Goal: Task Accomplishment & Management: Use online tool/utility

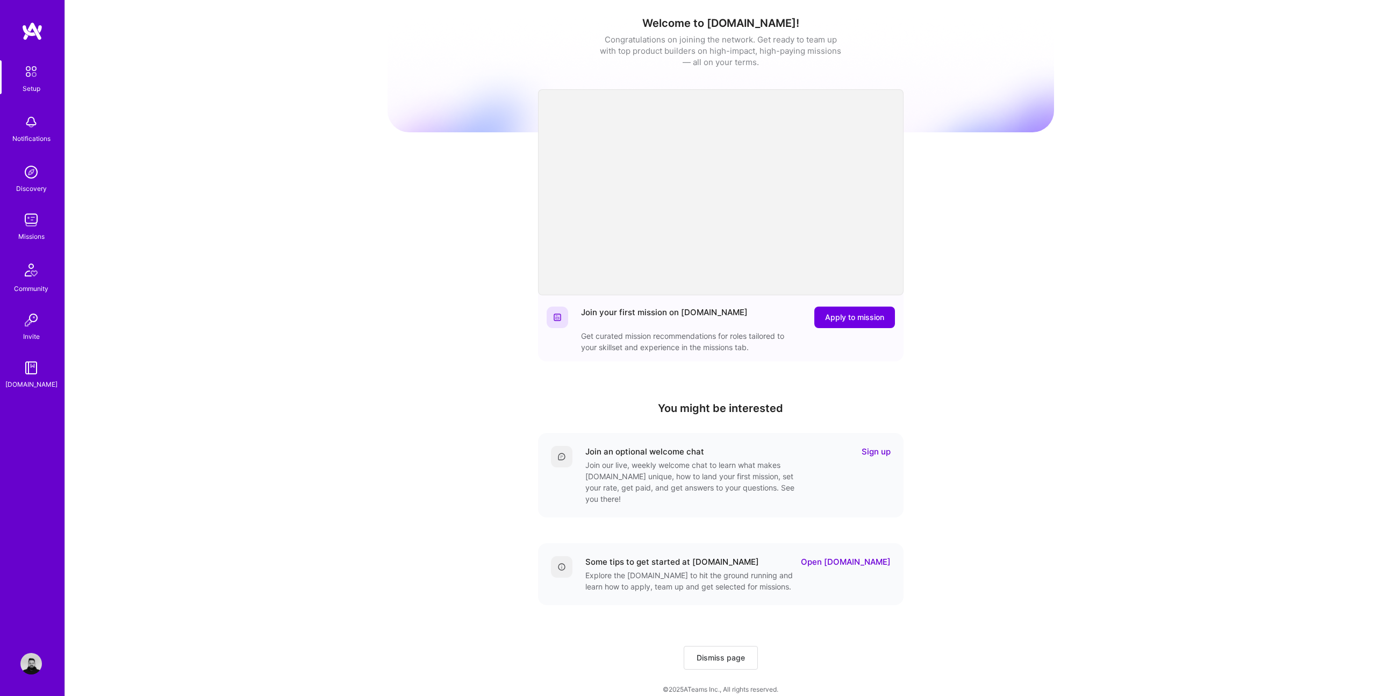
click at [30, 219] on img at bounding box center [30, 219] width 21 height 21
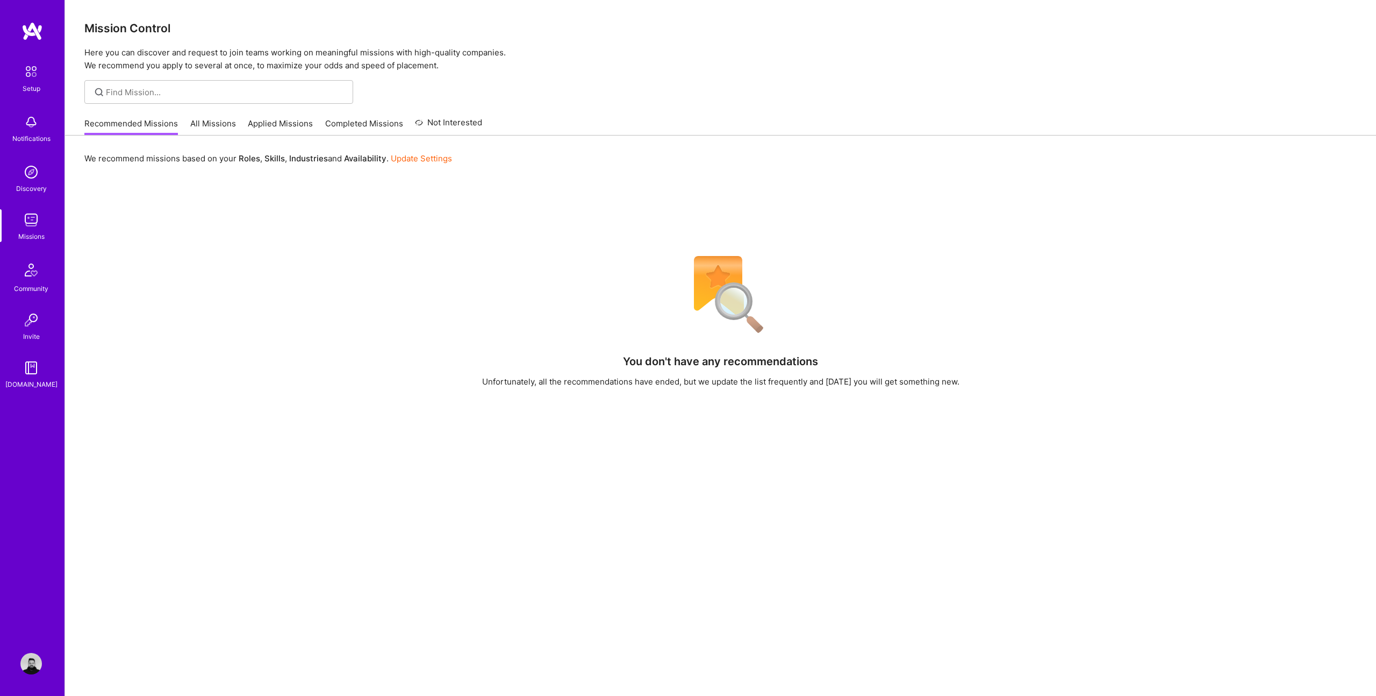
click at [190, 121] on link "All Missions" at bounding box center [213, 127] width 46 height 18
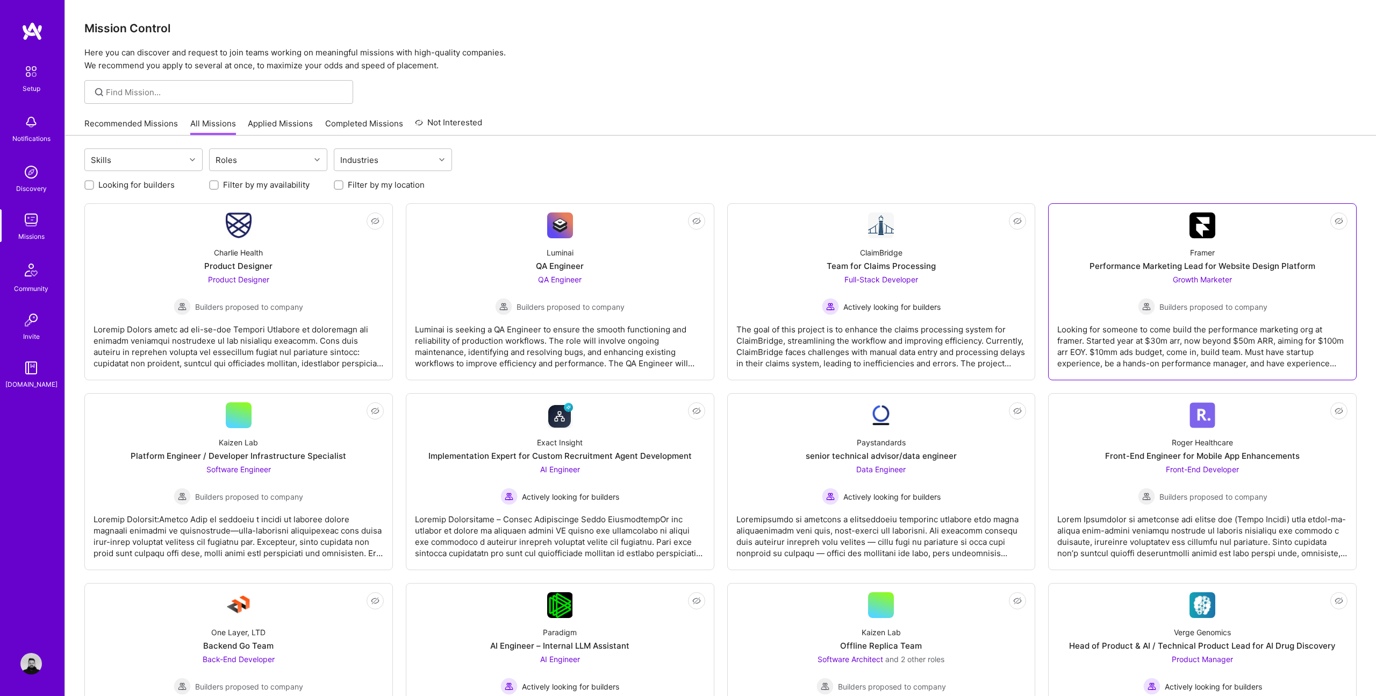
click at [1146, 311] on img at bounding box center [1146, 306] width 17 height 17
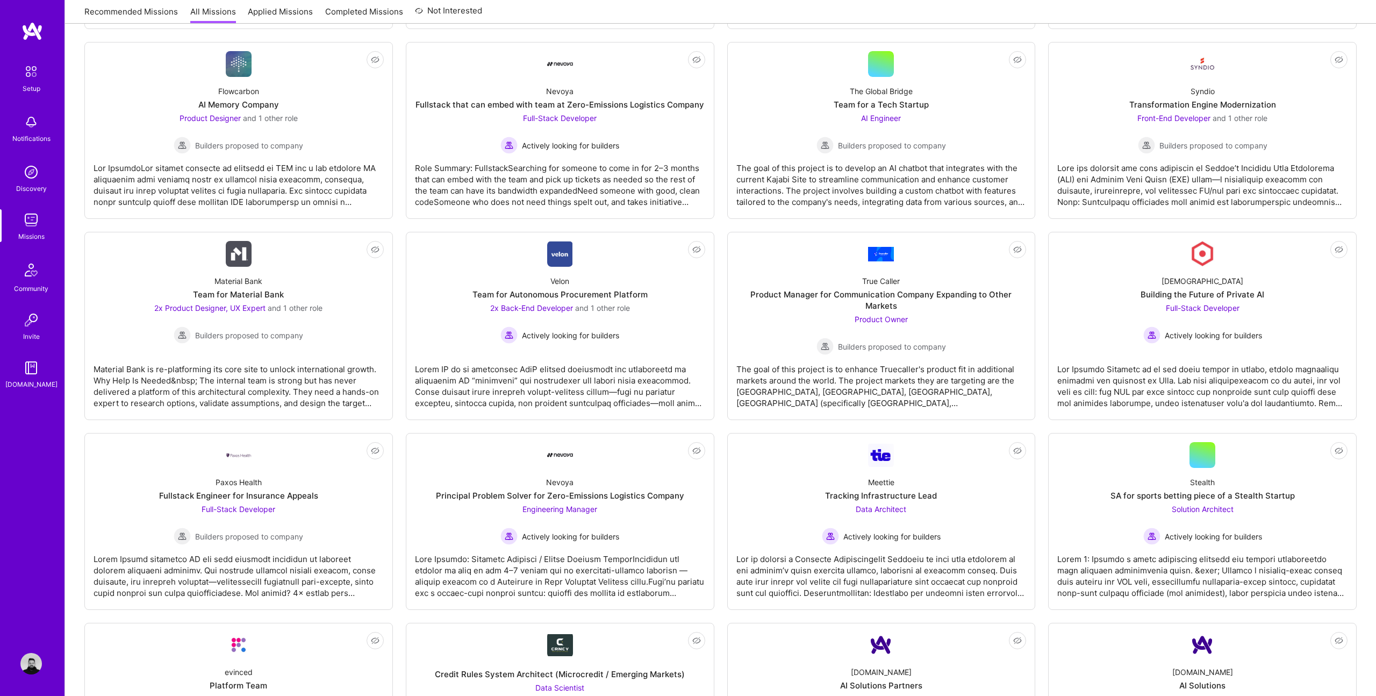
scroll to position [1282, 0]
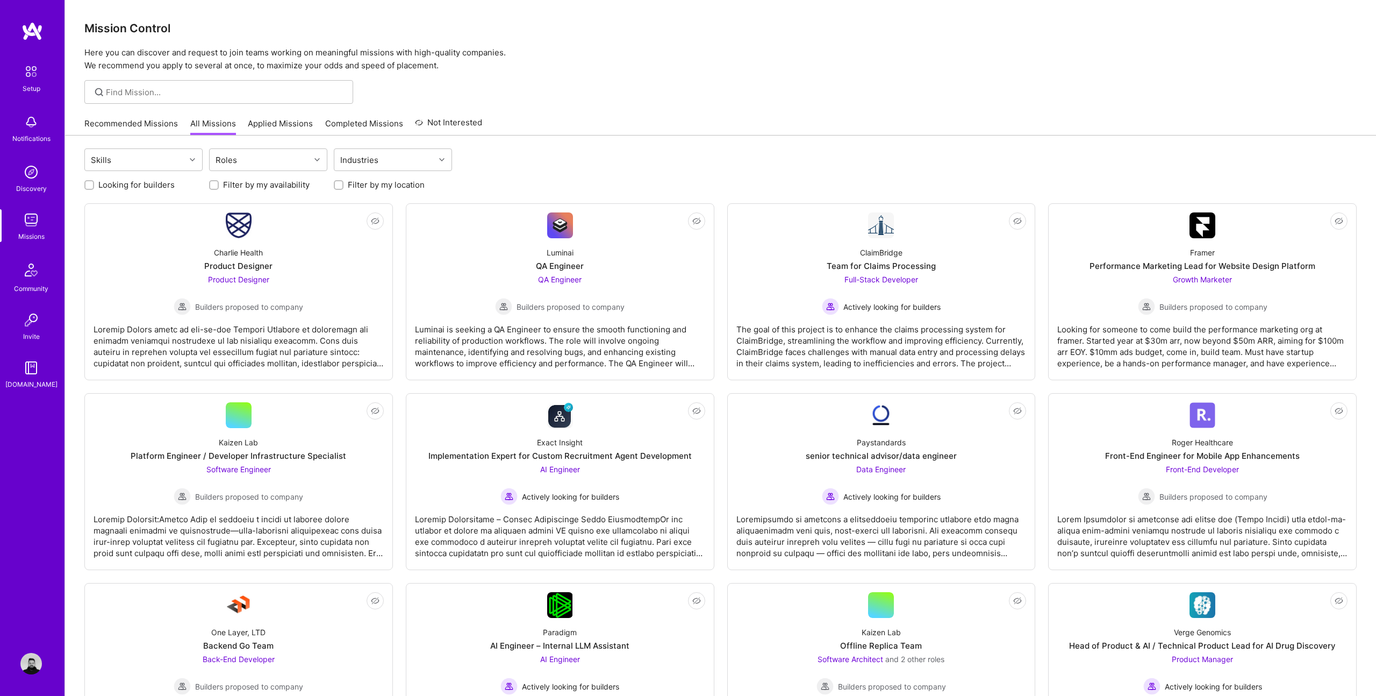
scroll to position [1282, 0]
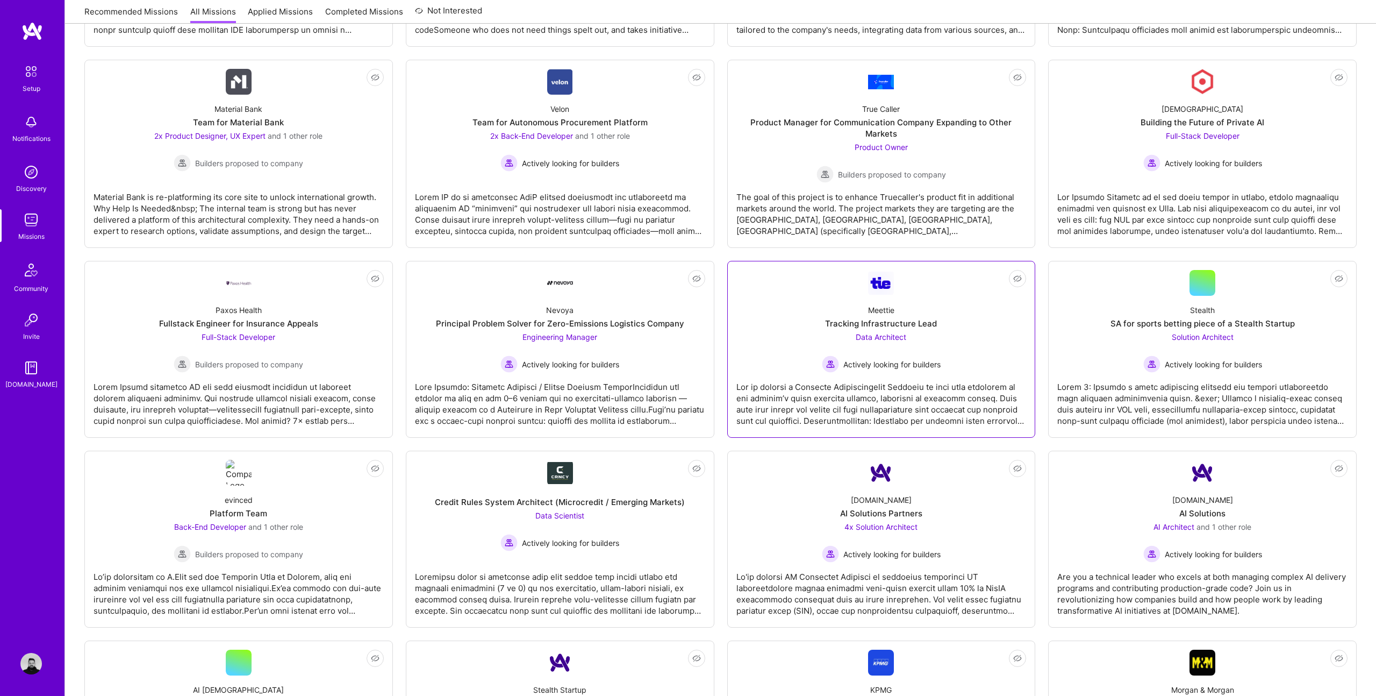
click at [870, 333] on span "Data Architect" at bounding box center [881, 336] width 51 height 9
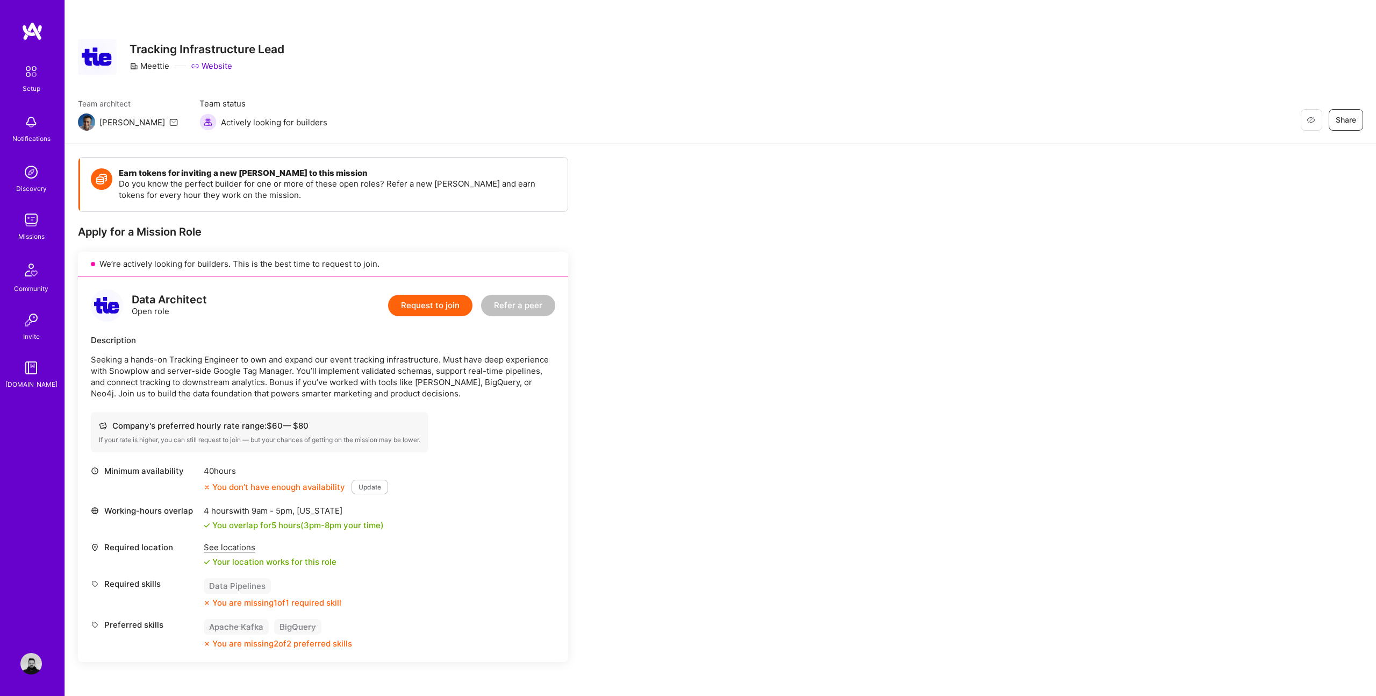
click at [212, 65] on link "Website" at bounding box center [211, 65] width 41 height 11
